Goal: Use online tool/utility: Utilize a website feature to perform a specific function

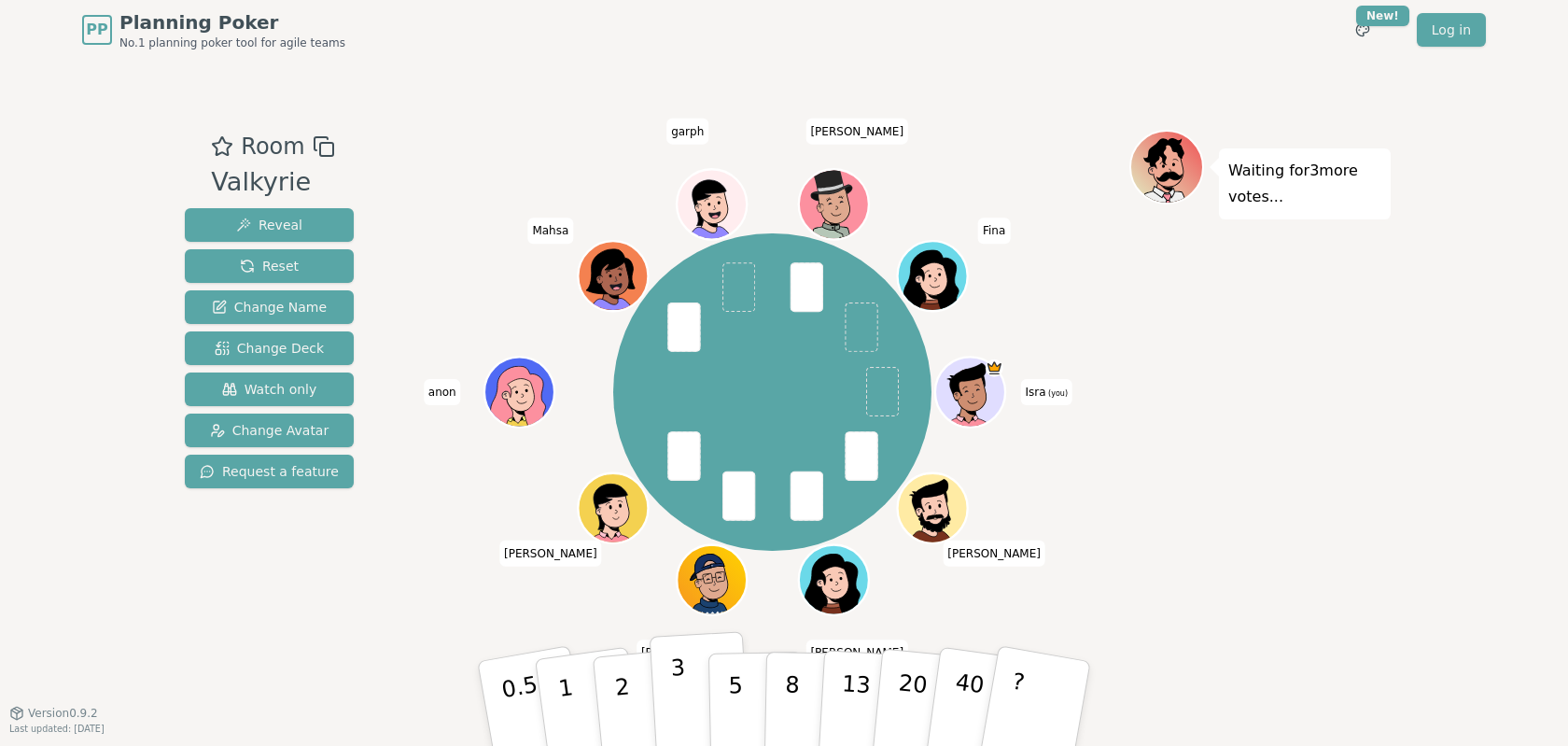
click at [696, 691] on button "3" at bounding box center [700, 704] width 101 height 146
click at [742, 668] on button "5" at bounding box center [757, 704] width 97 height 142
click at [721, 674] on button "5" at bounding box center [757, 704] width 97 height 142
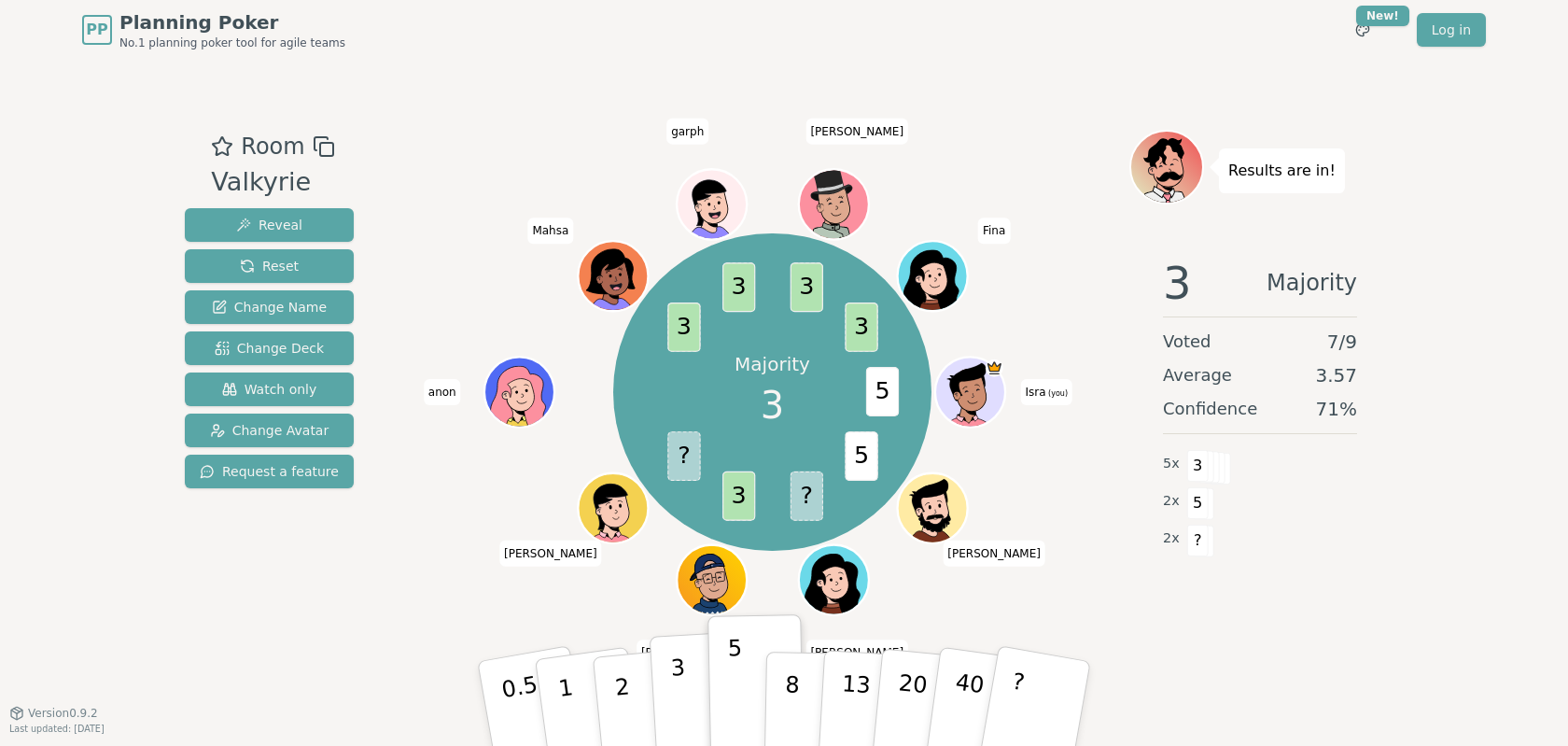
click at [656, 697] on button "3" at bounding box center [700, 704] width 101 height 146
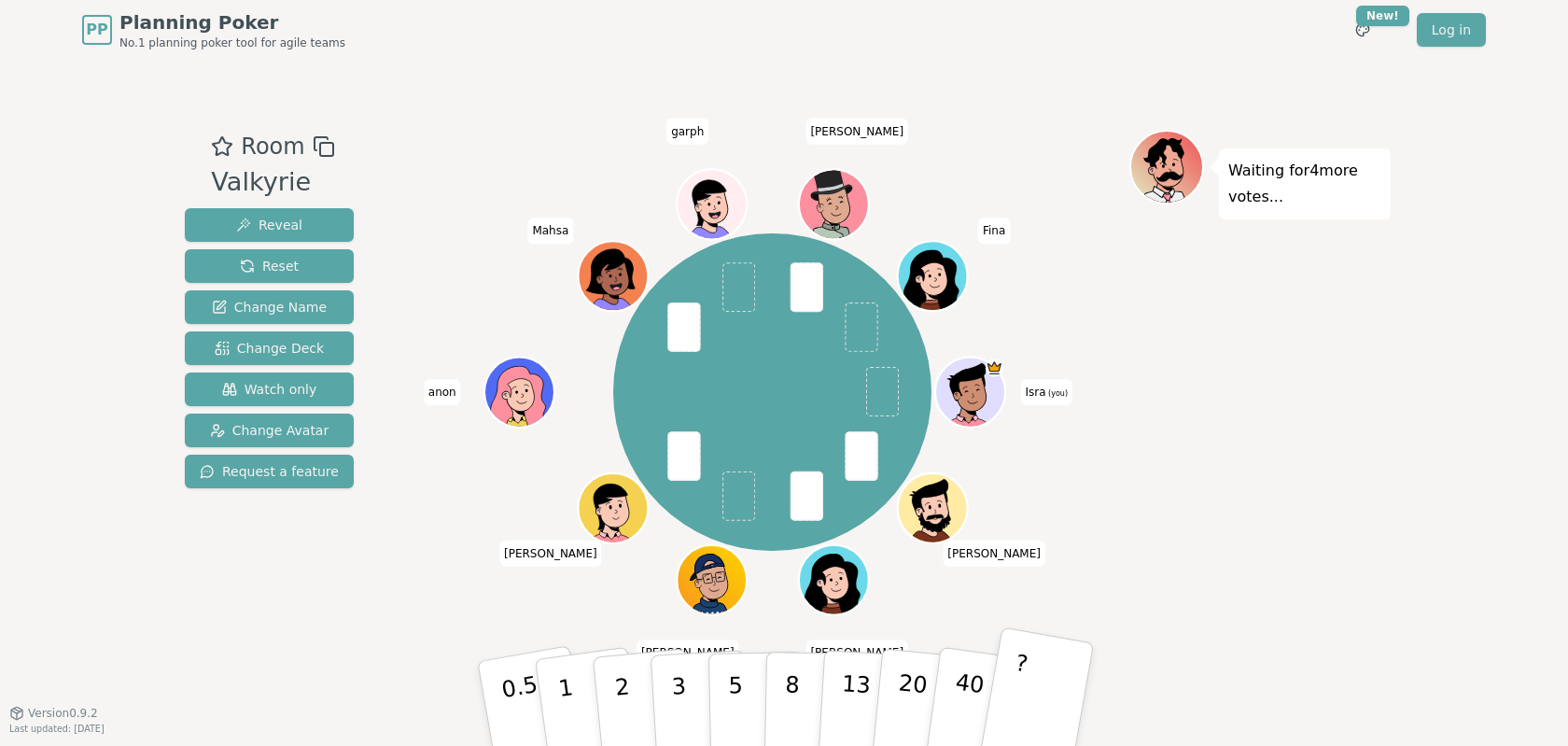
click at [1046, 697] on button "?" at bounding box center [1036, 704] width 117 height 154
click at [692, 692] on button "3" at bounding box center [700, 704] width 101 height 146
click at [695, 692] on button "3" at bounding box center [700, 704] width 101 height 146
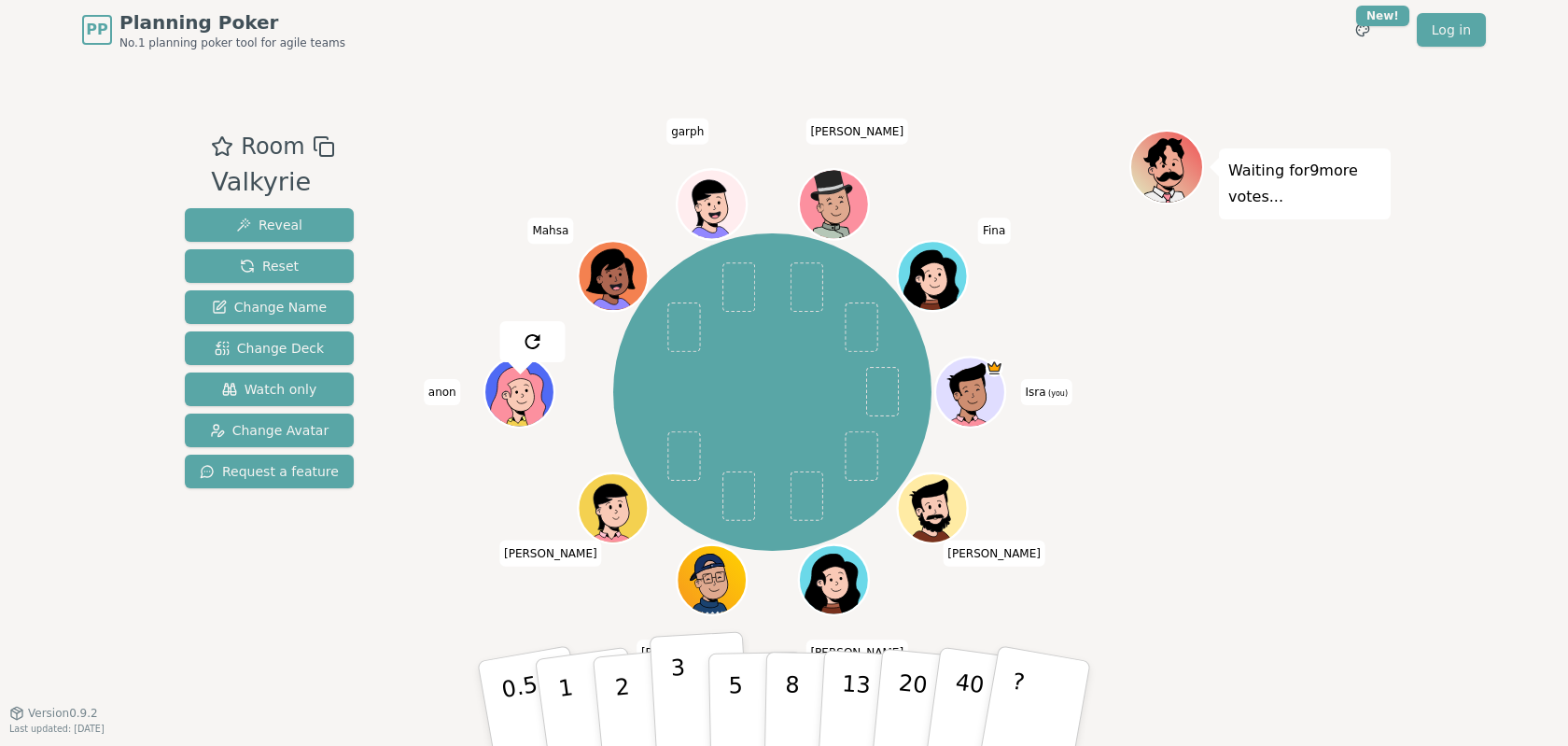
click at [658, 677] on button "3" at bounding box center [700, 704] width 101 height 146
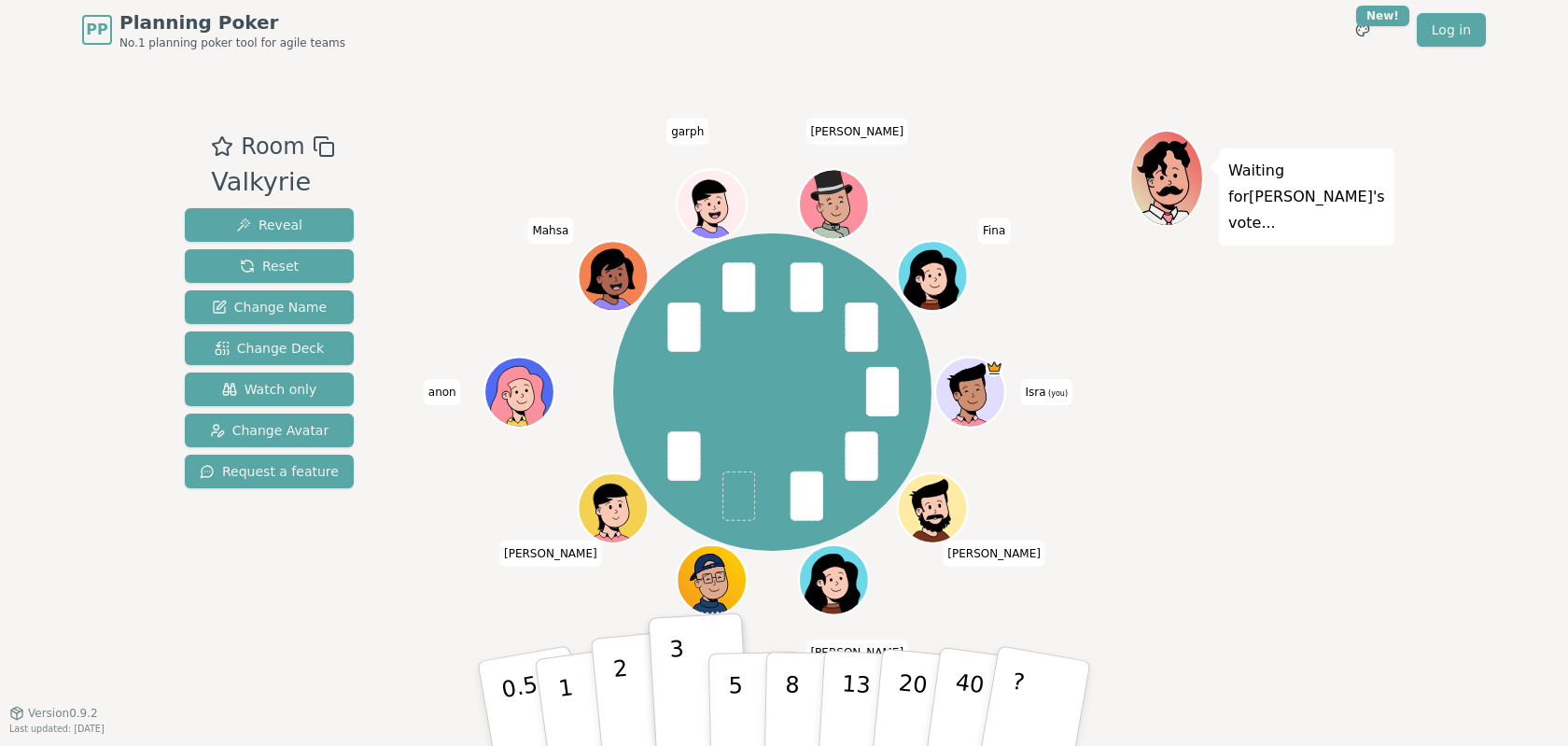
click at [625, 669] on p "2" at bounding box center [624, 705] width 24 height 101
click at [582, 679] on button "1" at bounding box center [587, 704] width 111 height 152
click at [616, 677] on p "2" at bounding box center [624, 705] width 24 height 101
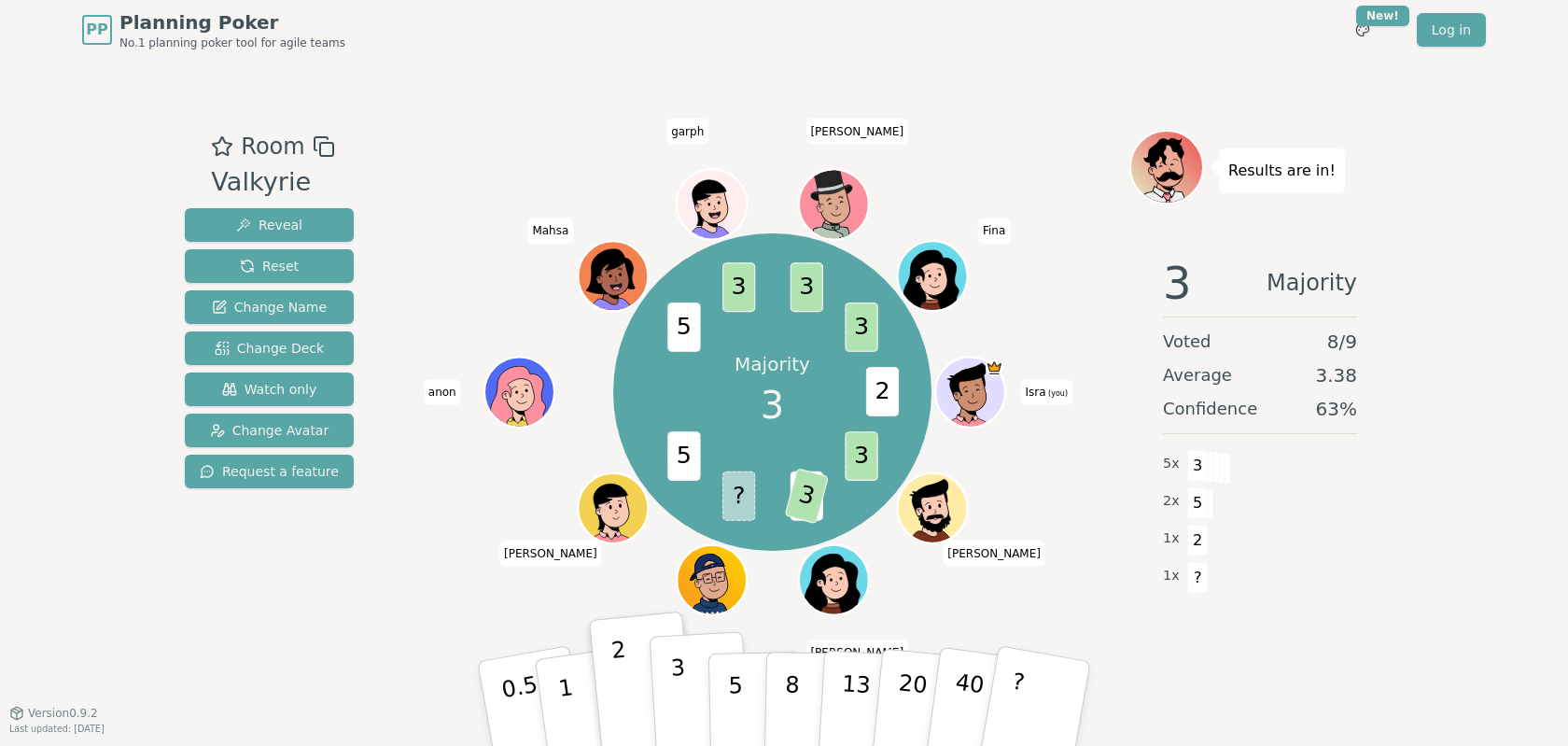
click at [670, 704] on button "3" at bounding box center [700, 704] width 101 height 146
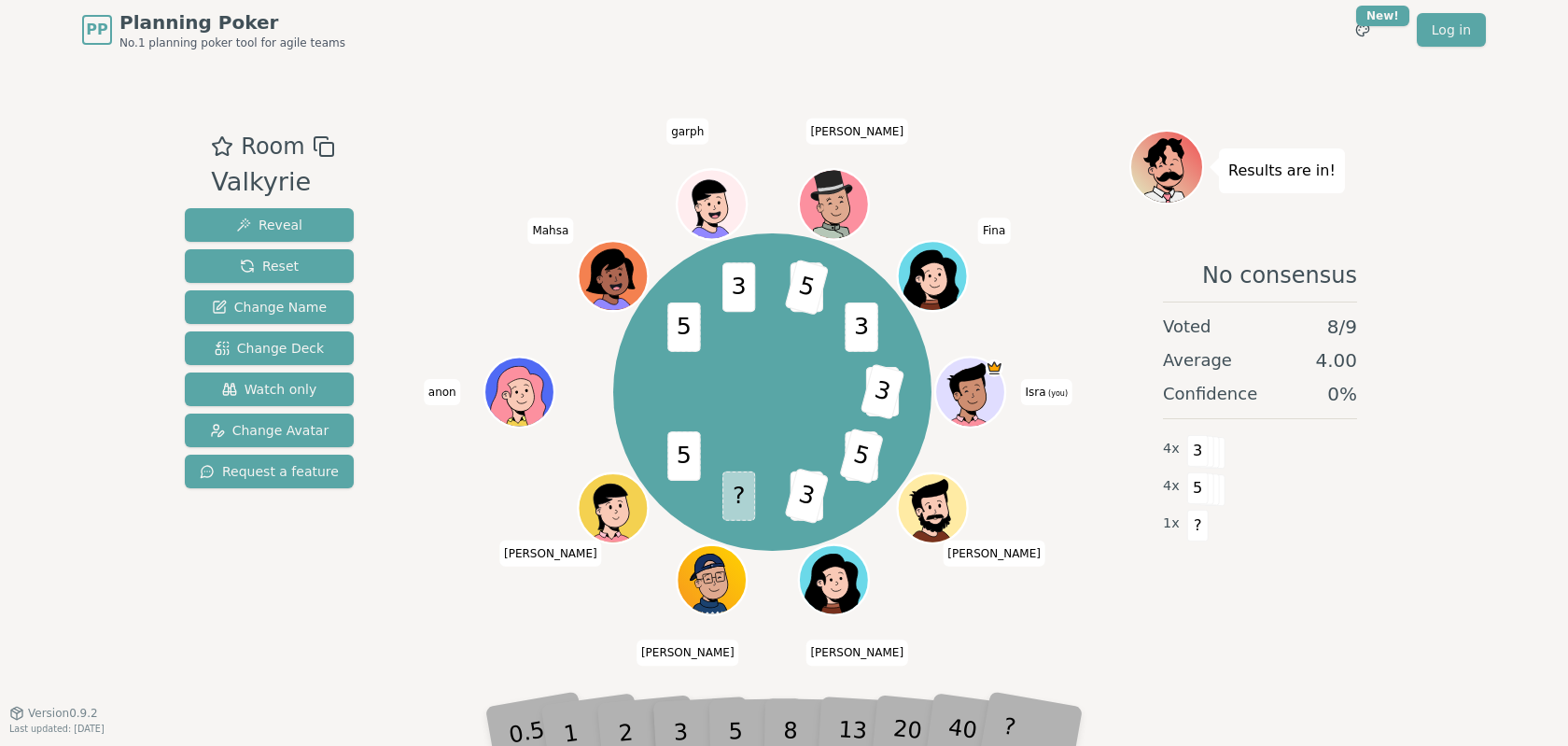
click at [742, 703] on div "5" at bounding box center [755, 703] width 57 height 67
click at [296, 392] on span "Watch only" at bounding box center [269, 389] width 96 height 18
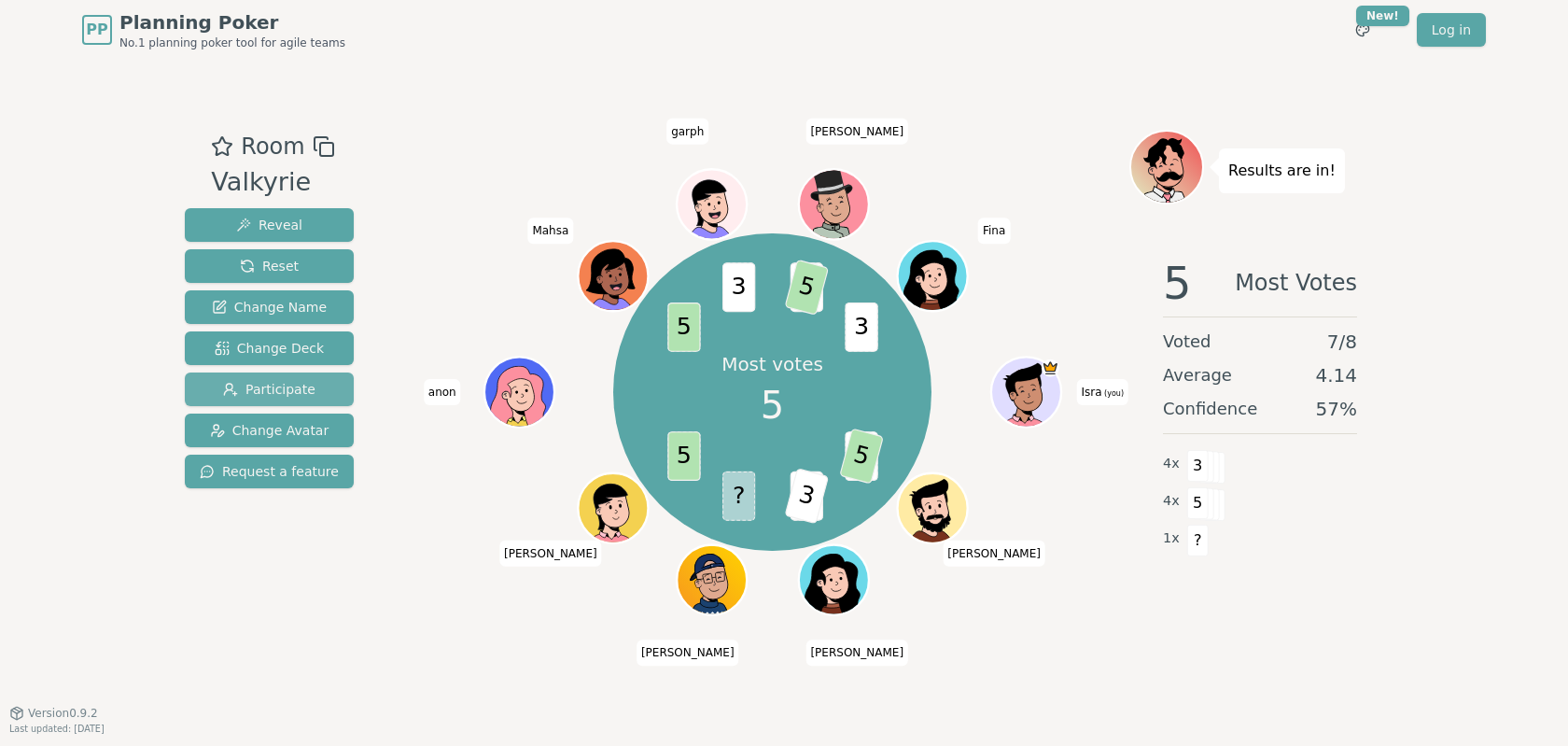
click at [296, 391] on span "Participate" at bounding box center [269, 389] width 93 height 18
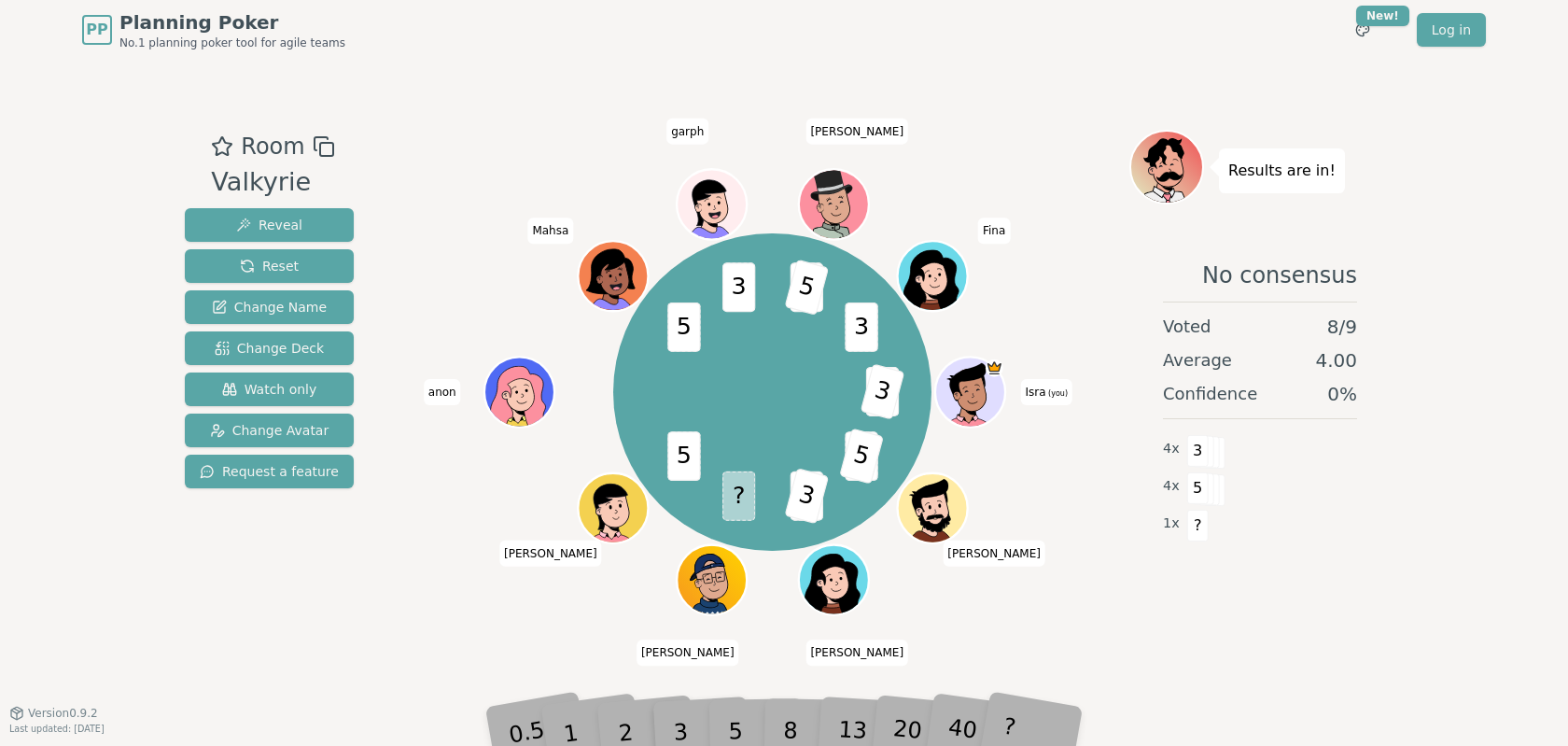
click at [725, 728] on div "3" at bounding box center [700, 703] width 60 height 69
